Goal: Task Accomplishment & Management: Manage account settings

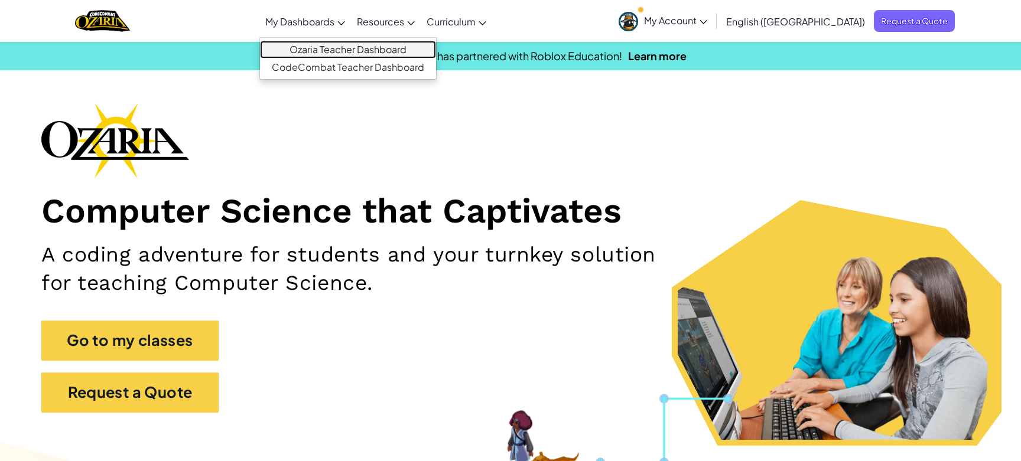
click at [378, 43] on link "Ozaria Teacher Dashboard" at bounding box center [348, 50] width 176 height 18
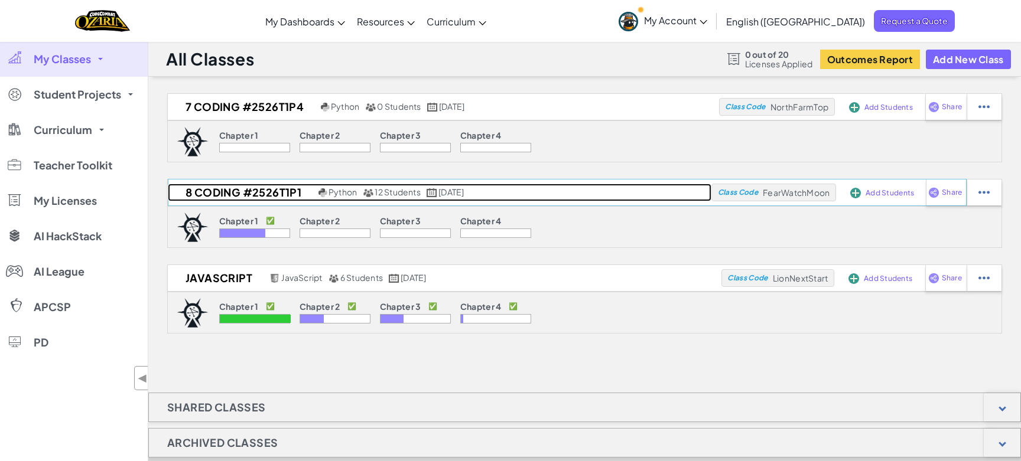
click at [250, 194] on h2 "8 Coding #2526T1P1" at bounding box center [242, 193] width 148 height 18
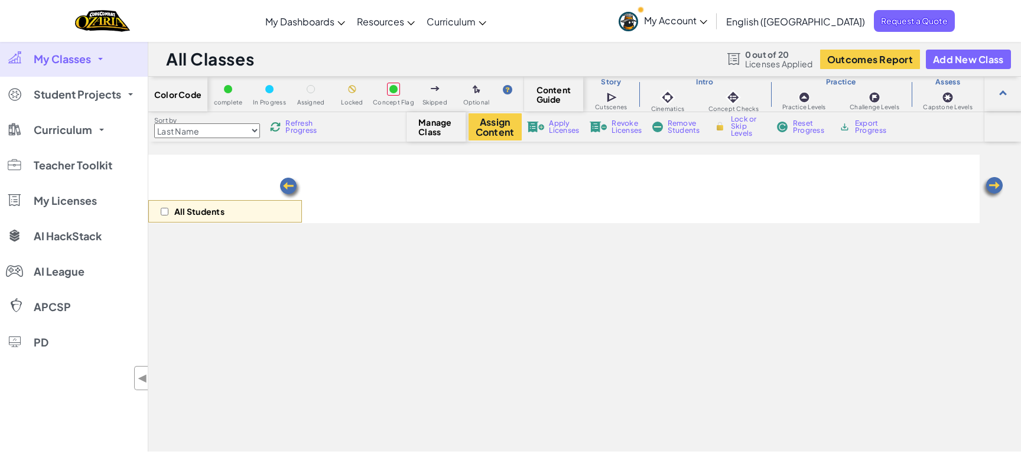
select select "5d8a57abe8919b28d5113af1"
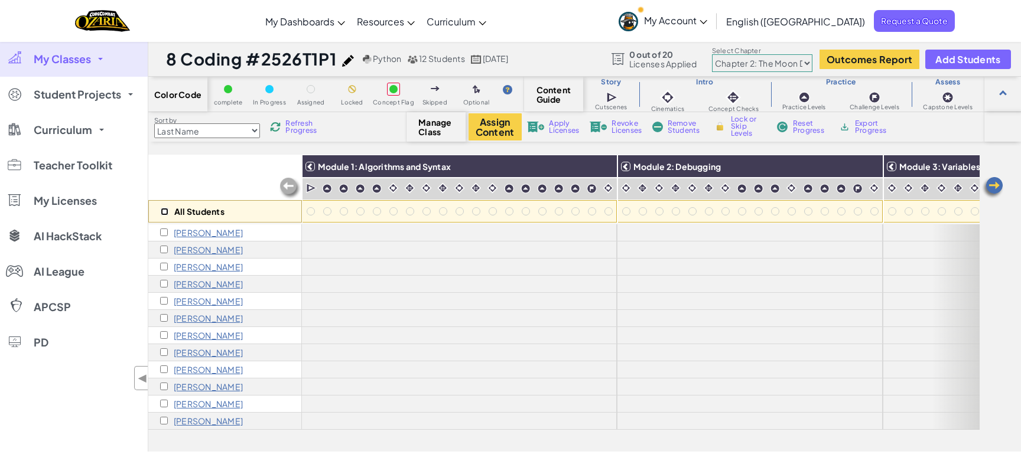
click at [164, 214] on input "checkbox" at bounding box center [165, 212] width 8 height 8
checkbox input "true"
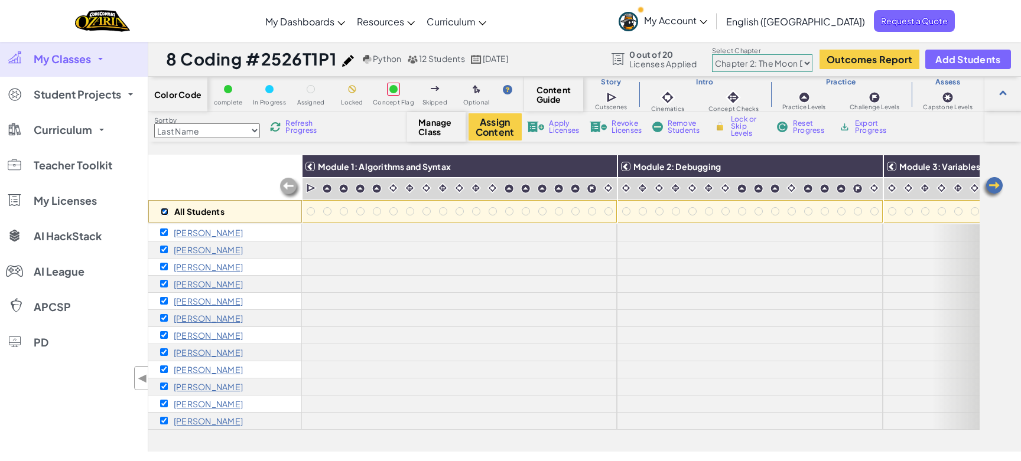
checkbox input "true"
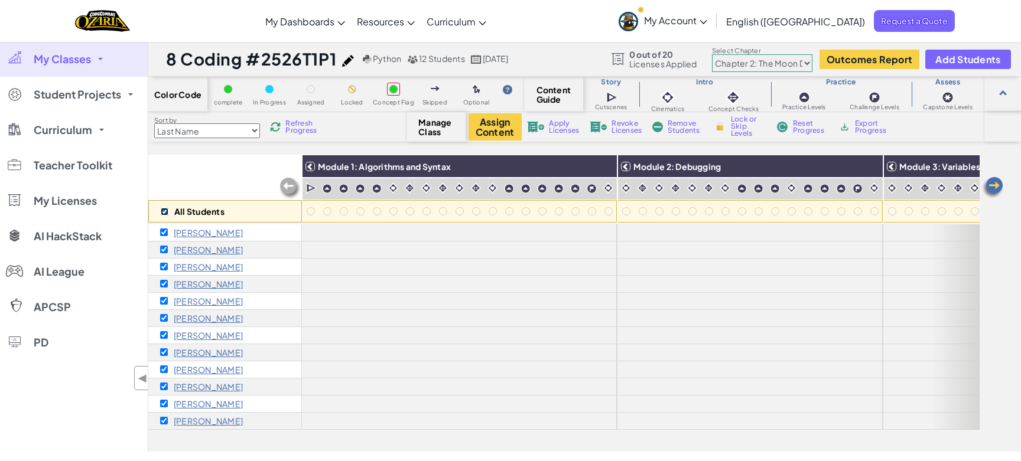
checkbox input "true"
click at [565, 129] on span "Apply Licenses" at bounding box center [564, 127] width 30 height 14
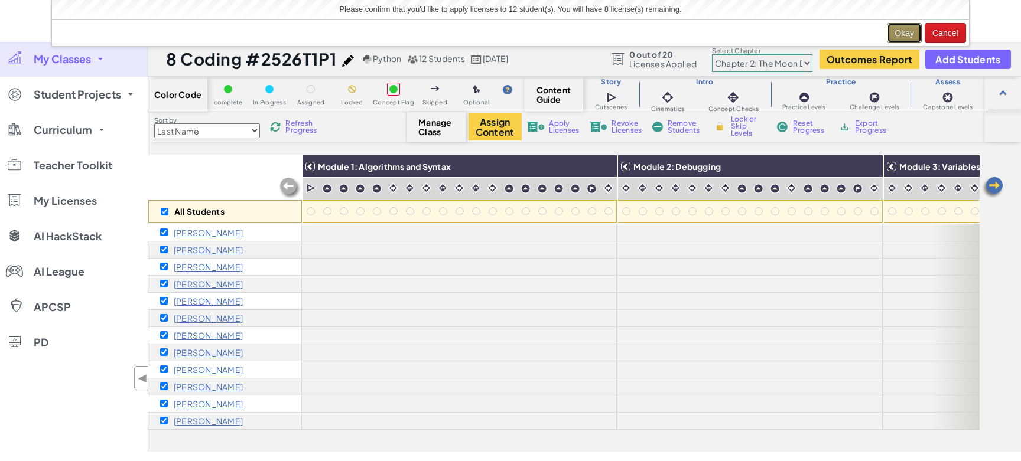
click at [897, 33] on button "Okay" at bounding box center [904, 33] width 35 height 20
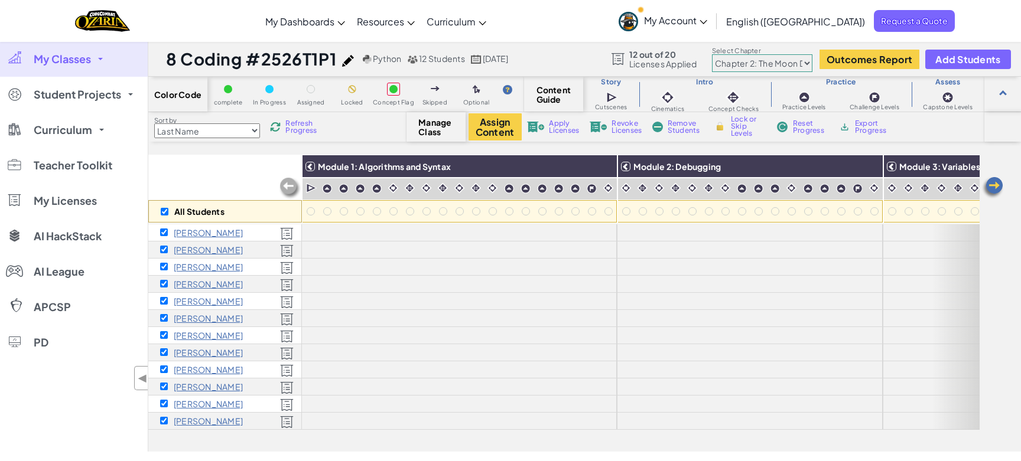
click at [754, 66] on select "Chapter 1: Sky Mountain Chapter 2: The Moon Dancers Chapter 3: The Phoenix Land…" at bounding box center [762, 63] width 100 height 18
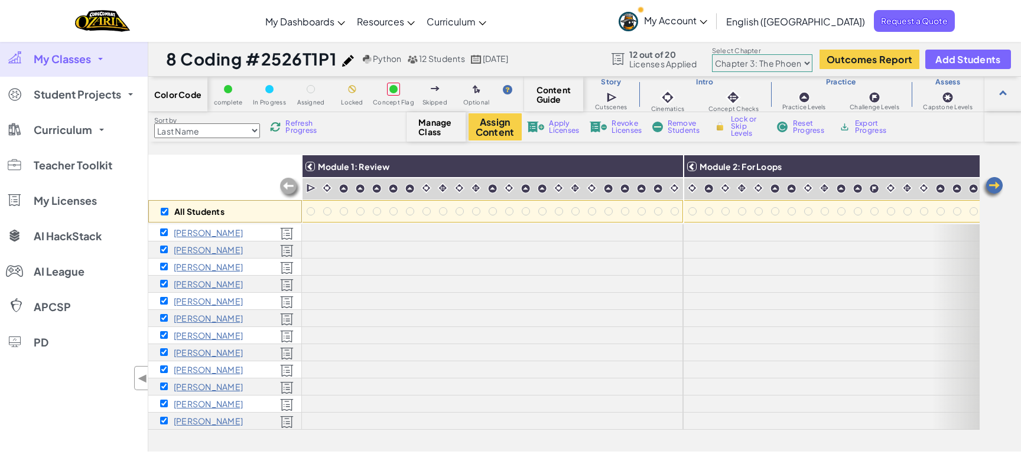
click at [564, 129] on span "Apply Licenses" at bounding box center [564, 127] width 30 height 14
click at [754, 67] on select "Chapter 1: Sky Mountain Chapter 2: The Moon Dancers Chapter 3: The Phoenix Land…" at bounding box center [762, 63] width 100 height 18
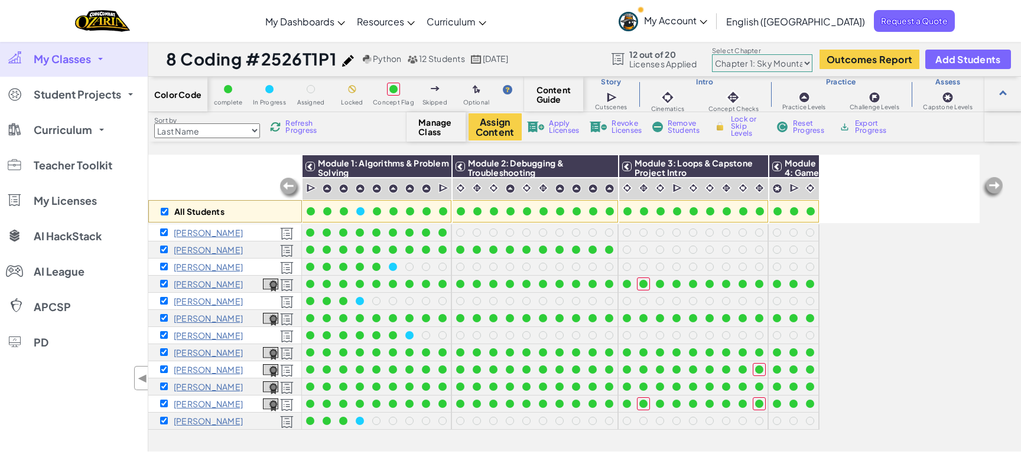
click at [722, 69] on select "Chapter 1: Sky Mountain Chapter 2: The Moon Dancers Chapter 3: The Phoenix Land…" at bounding box center [762, 63] width 100 height 18
select select "5d8a57abe8919b28d5113af1"
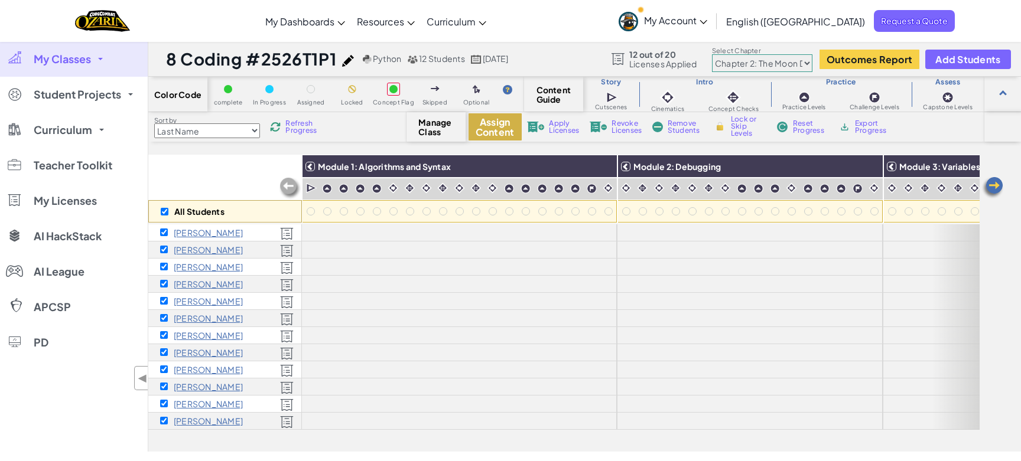
click at [498, 124] on button "Assign Content" at bounding box center [494, 126] width 53 height 27
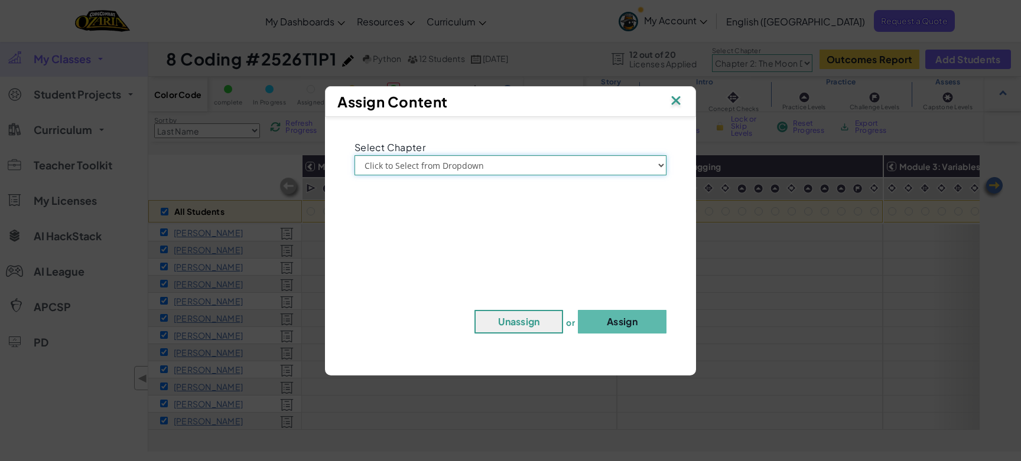
click at [498, 167] on select "Click to Select from Dropdown Chapter 1: [GEOGRAPHIC_DATA] Chapter 2: The Moon …" at bounding box center [510, 165] width 312 height 20
select select "Chapter 2: The Moon Dancers"
click at [595, 321] on button "Assign" at bounding box center [622, 322] width 89 height 24
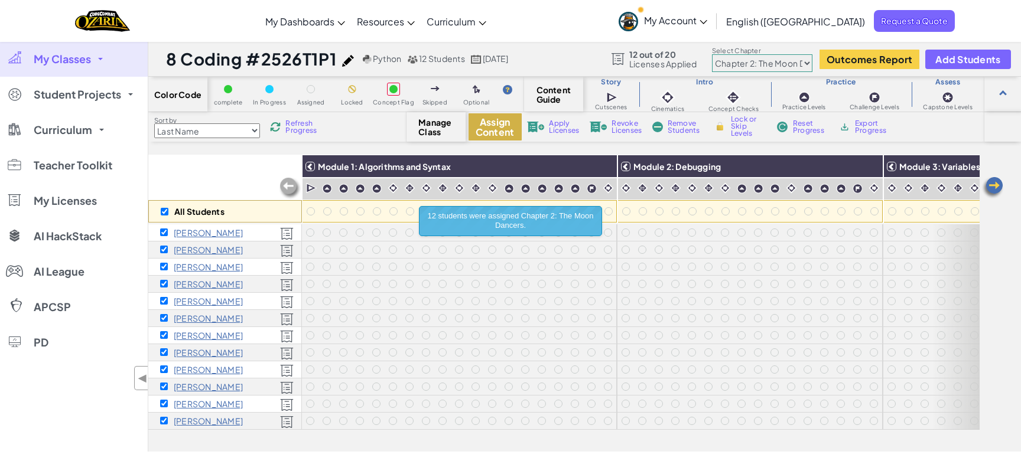
click at [496, 134] on button "Assign Content" at bounding box center [494, 126] width 53 height 27
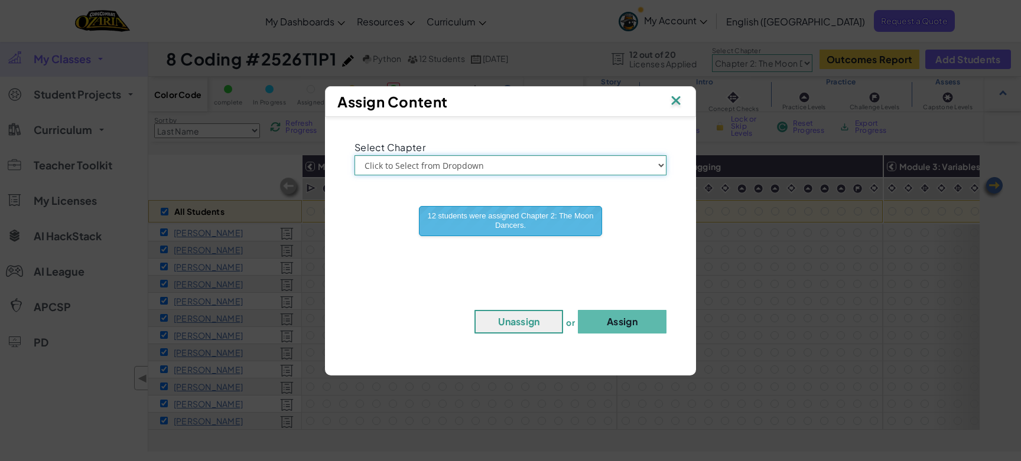
click at [460, 169] on select "Click to Select from Dropdown Chapter 1: [GEOGRAPHIC_DATA] Chapter 2: The Moon …" at bounding box center [510, 165] width 312 height 20
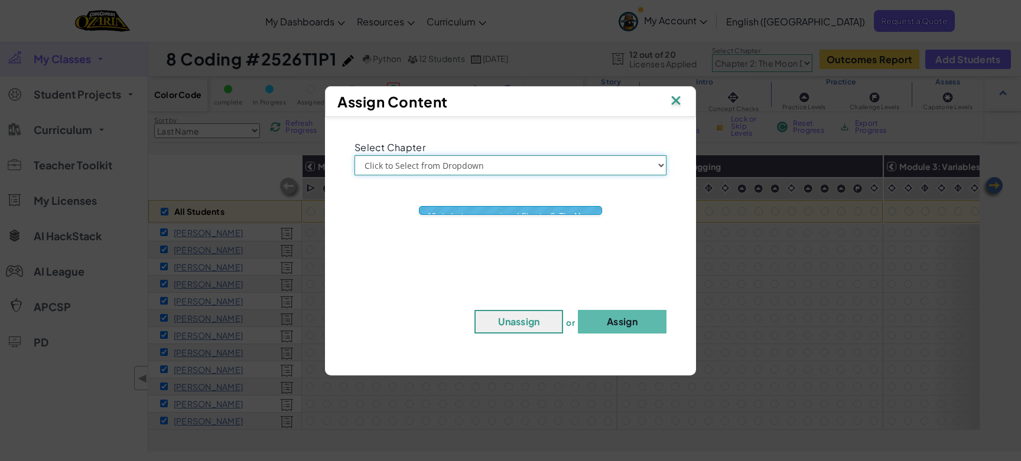
select select "Chapter 3: The Phoenix Lands"
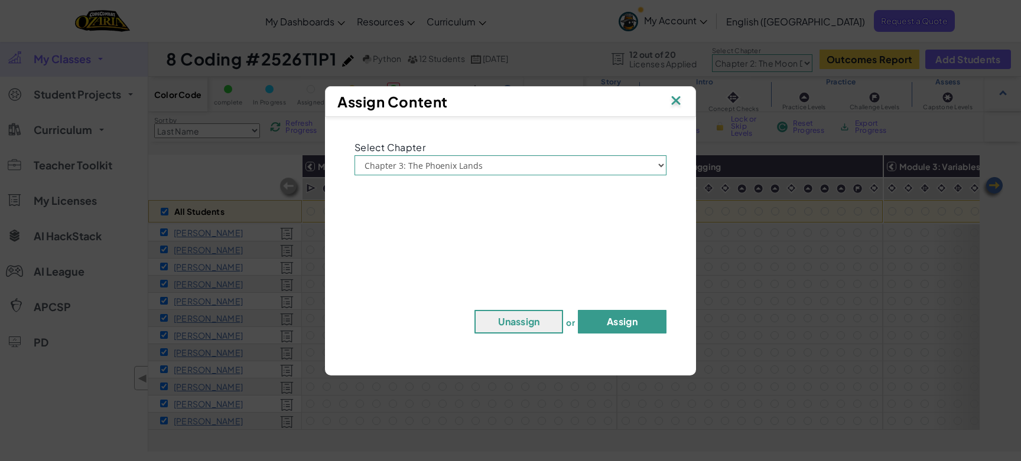
click at [632, 325] on button "Assign" at bounding box center [622, 322] width 89 height 24
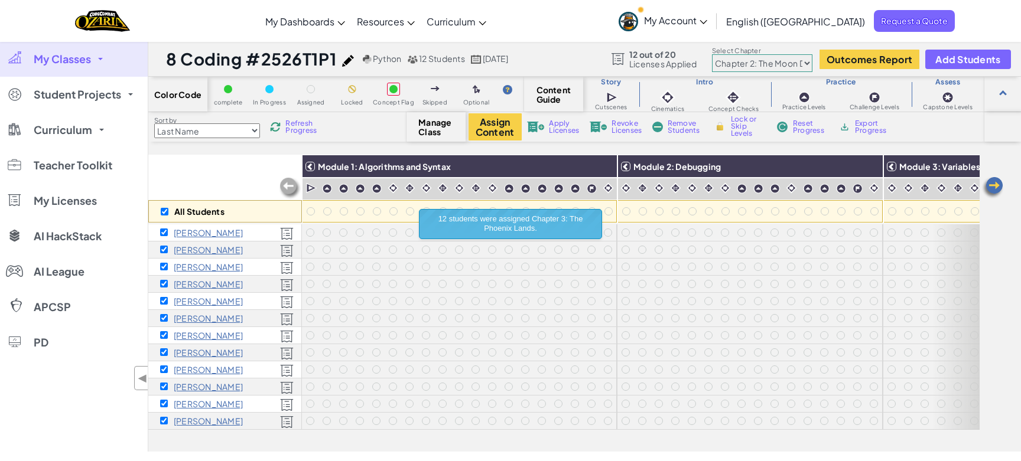
click at [726, 64] on select "Chapter 1: Sky Mountain Chapter 2: The Moon Dancers Chapter 3: The Phoenix Land…" at bounding box center [762, 63] width 100 height 18
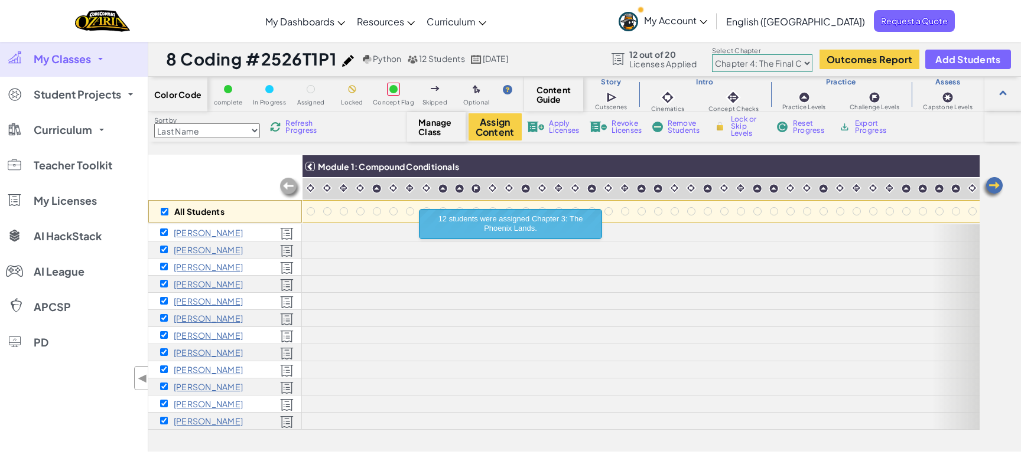
click at [726, 69] on select "Chapter 1: Sky Mountain Chapter 2: The Moon Dancers Chapter 3: The Phoenix Land…" at bounding box center [762, 63] width 100 height 18
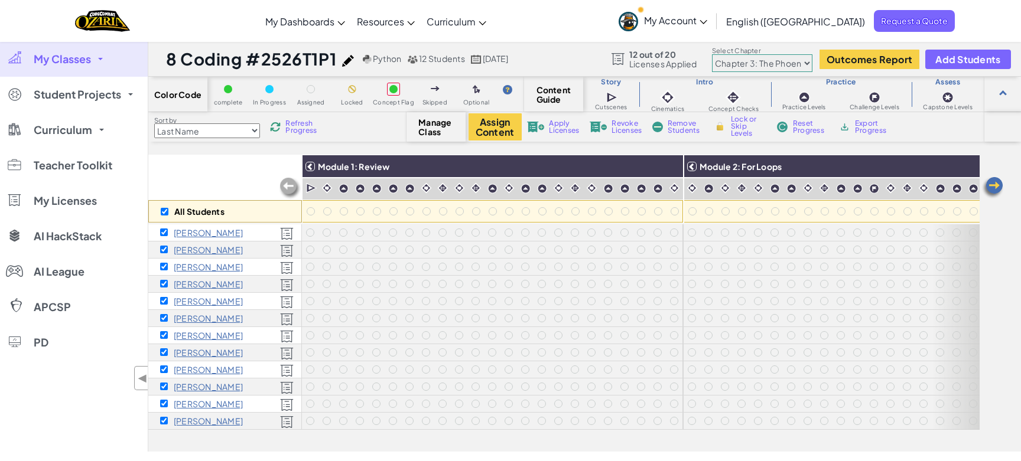
click at [730, 63] on select "Chapter 1: Sky Mountain Chapter 2: The Moon Dancers Chapter 3: The Phoenix Land…" at bounding box center [762, 63] width 100 height 18
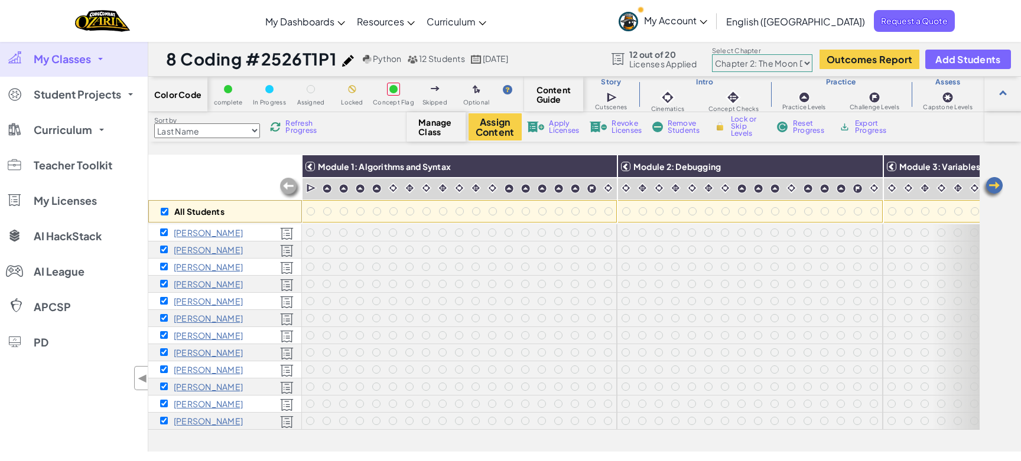
click at [725, 61] on select "Chapter 1: Sky Mountain Chapter 2: The Moon Dancers Chapter 3: The Phoenix Land…" at bounding box center [762, 63] width 100 height 18
select select "5d41d731a8d1836b5aa3cba1"
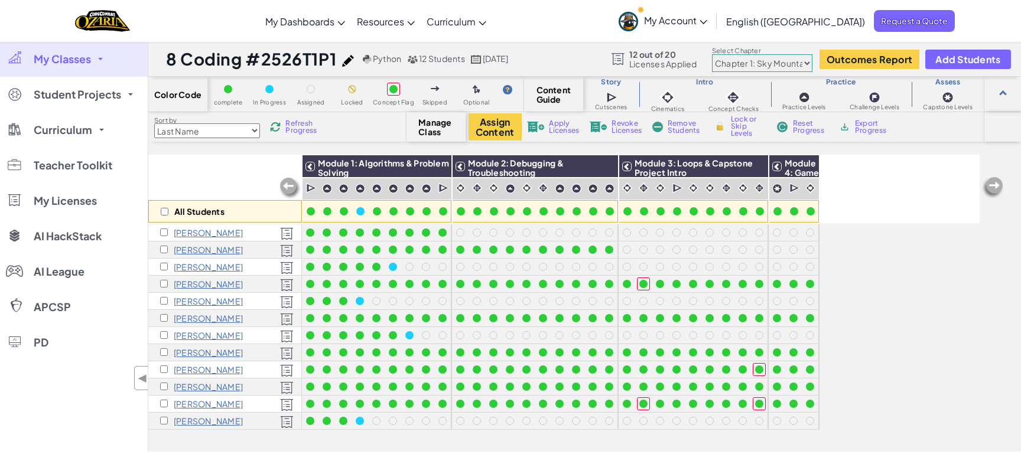
click at [799, 63] on select "Chapter 1: Sky Mountain Chapter 2: The Moon Dancers Chapter 3: The Phoenix Land…" at bounding box center [762, 63] width 100 height 18
click at [798, 68] on select "Chapter 1: Sky Mountain Chapter 2: The Moon Dancers Chapter 3: The Phoenix Land…" at bounding box center [762, 63] width 100 height 18
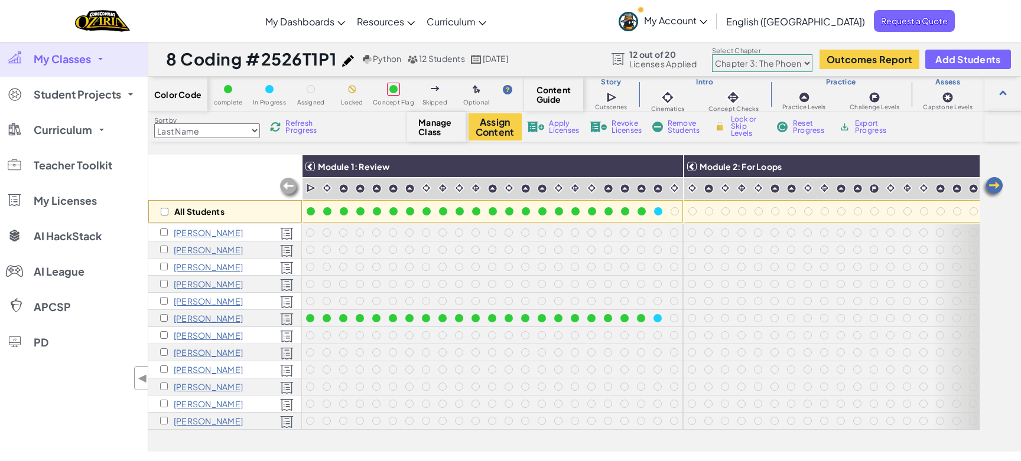
click at [798, 59] on select "Chapter 1: Sky Mountain Chapter 2: The Moon Dancers Chapter 3: The Phoenix Land…" at bounding box center [762, 63] width 100 height 18
select select "5d8a57abe8919b28d5113af1"
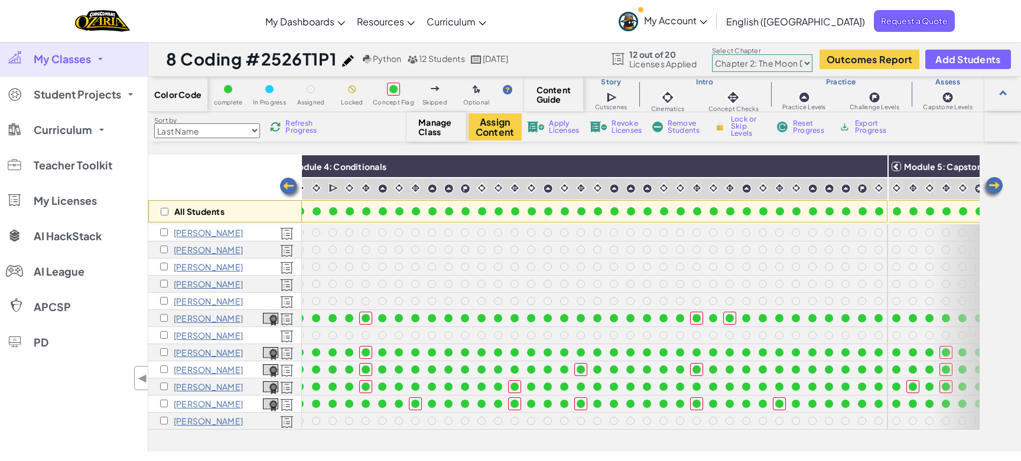
scroll to position [0, 1263]
